Goal: Find specific page/section: Find specific page/section

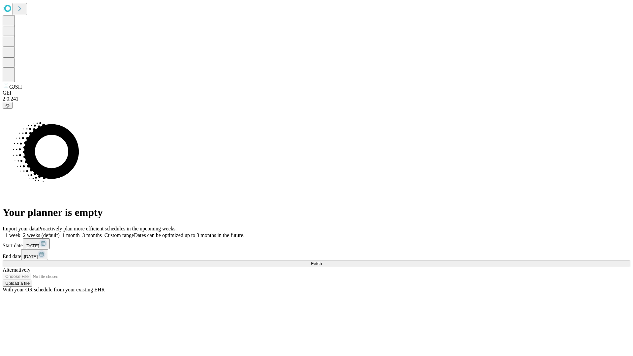
click at [322, 261] on span "Fetch" at bounding box center [316, 263] width 11 height 5
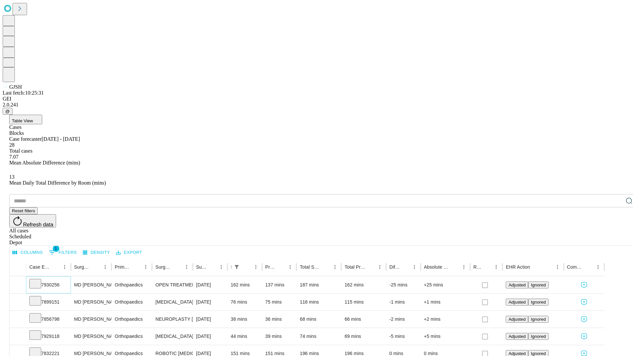
click at [39, 280] on icon at bounding box center [35, 283] width 7 height 7
